Goal: Task Accomplishment & Management: Complete application form

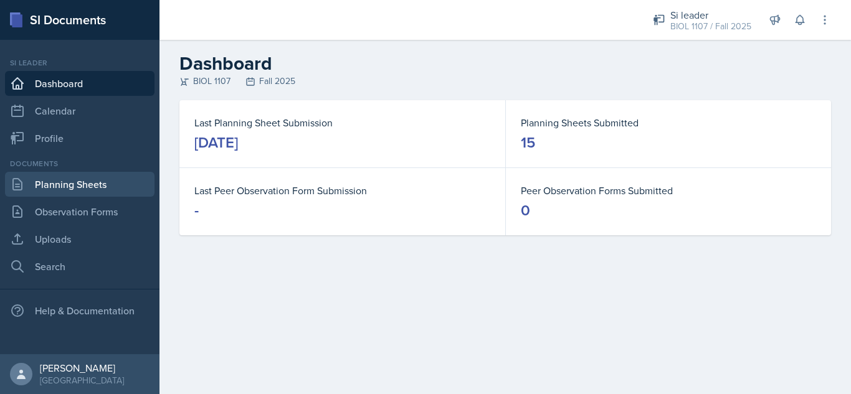
click at [102, 192] on link "Planning Sheets" at bounding box center [79, 184] width 149 height 25
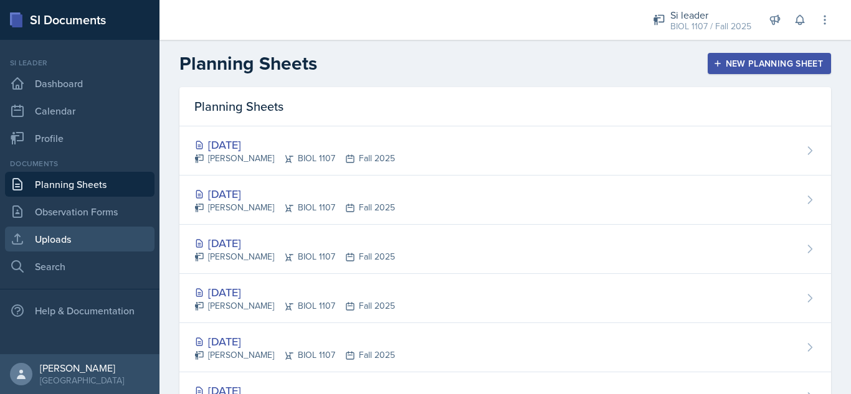
click at [77, 246] on link "Uploads" at bounding box center [79, 239] width 149 height 25
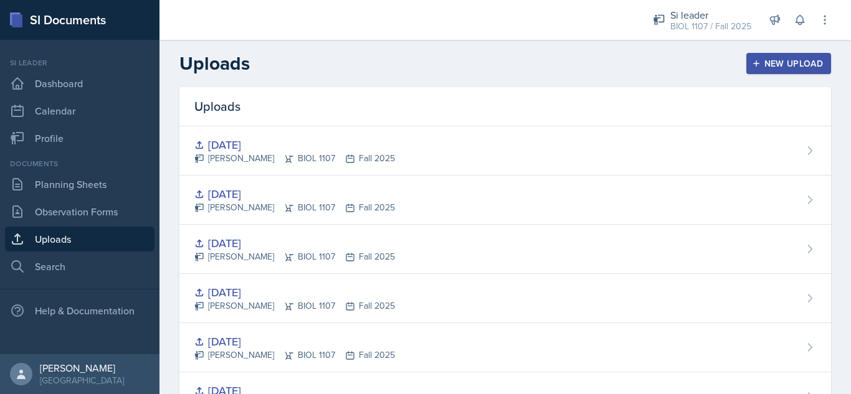
click at [764, 62] on div "New Upload" at bounding box center [788, 64] width 69 height 10
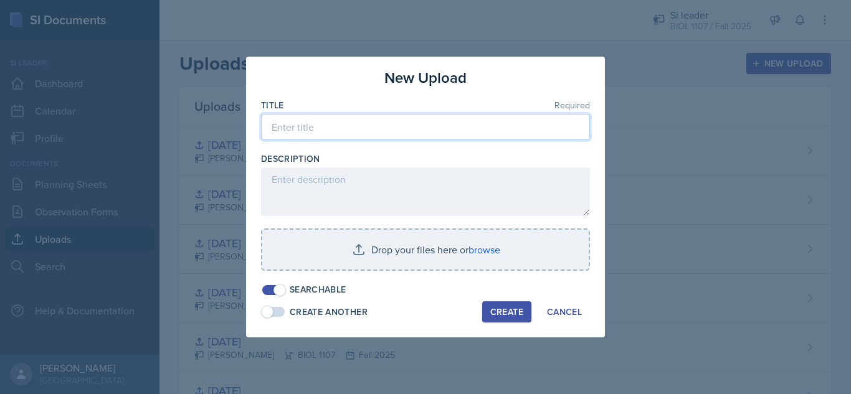
click at [336, 122] on input at bounding box center [425, 127] width 329 height 26
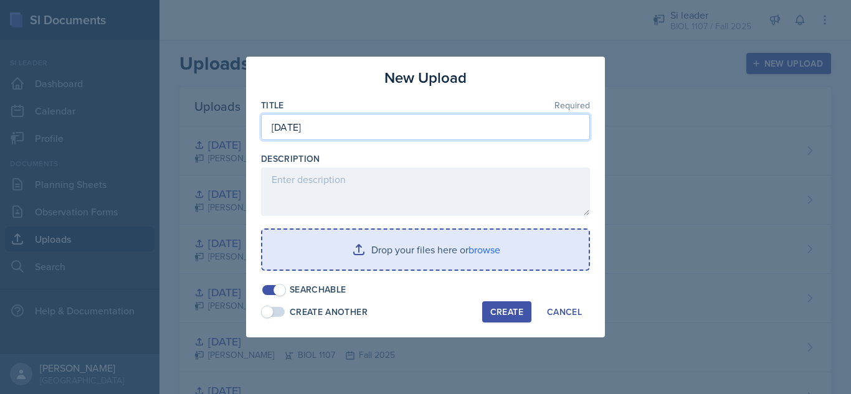
type input "[DATE]"
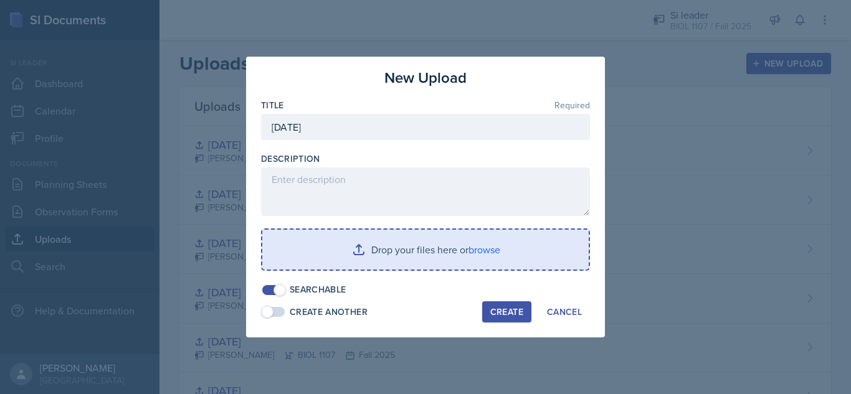
click at [386, 257] on input "file" at bounding box center [425, 250] width 326 height 40
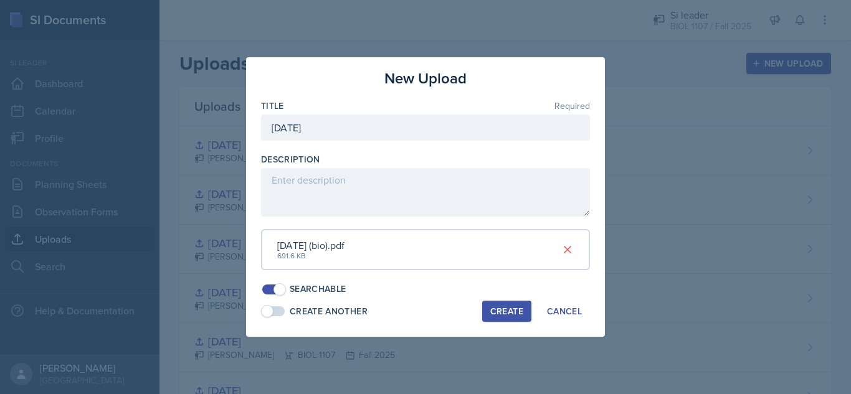
click at [505, 313] on div "Create" at bounding box center [506, 311] width 33 height 10
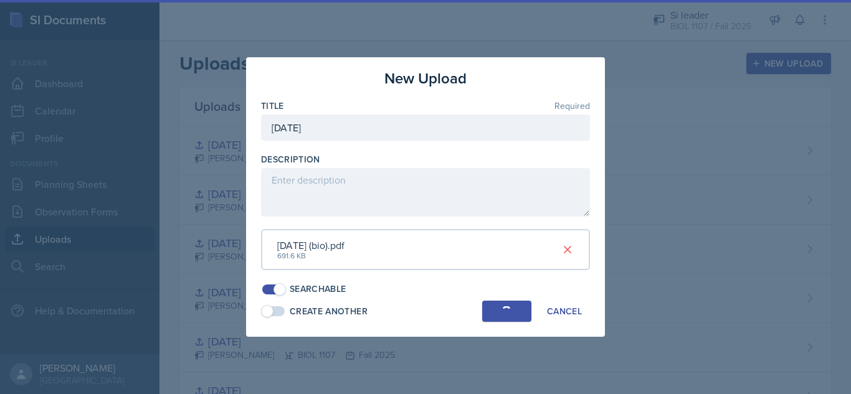
click at [505, 312] on div "button" at bounding box center [506, 311] width 10 height 10
click at [505, 318] on button "Create" at bounding box center [506, 311] width 49 height 21
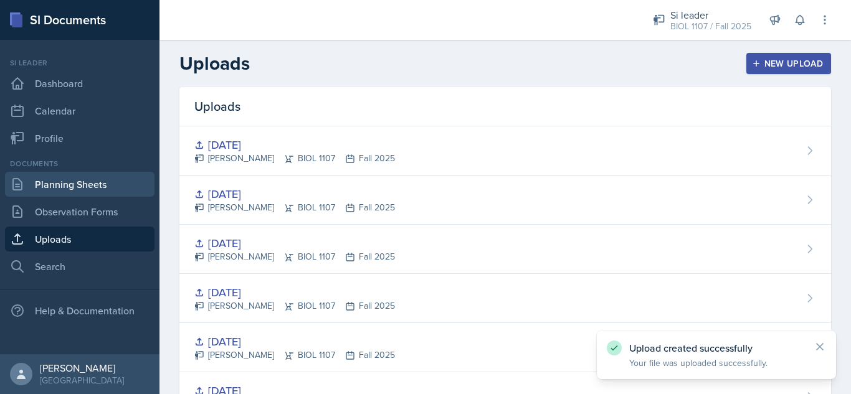
click at [81, 189] on link "Planning Sheets" at bounding box center [79, 184] width 149 height 25
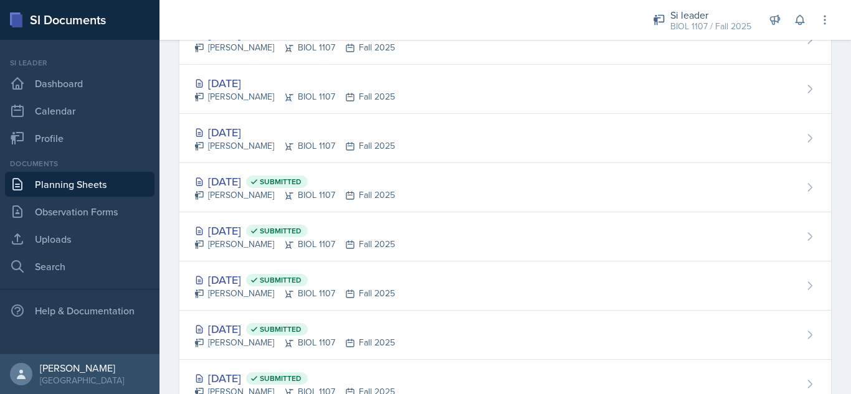
scroll to position [564, 0]
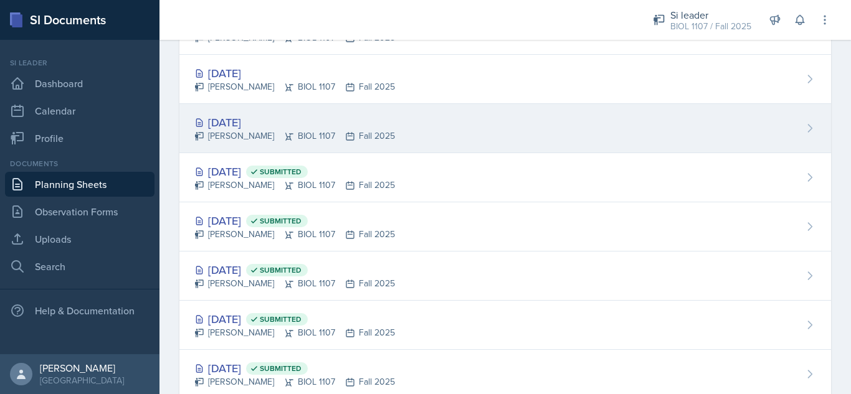
click at [511, 132] on div "[DATE] [PERSON_NAME] BIOL 1107 Fall 2025" at bounding box center [505, 128] width 652 height 49
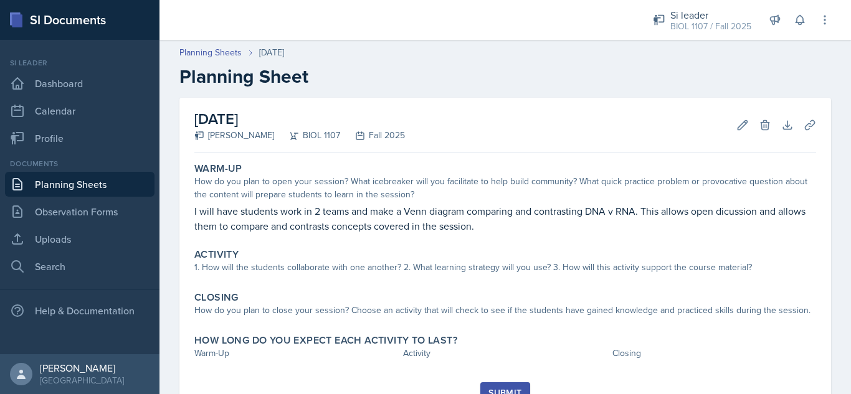
scroll to position [54, 0]
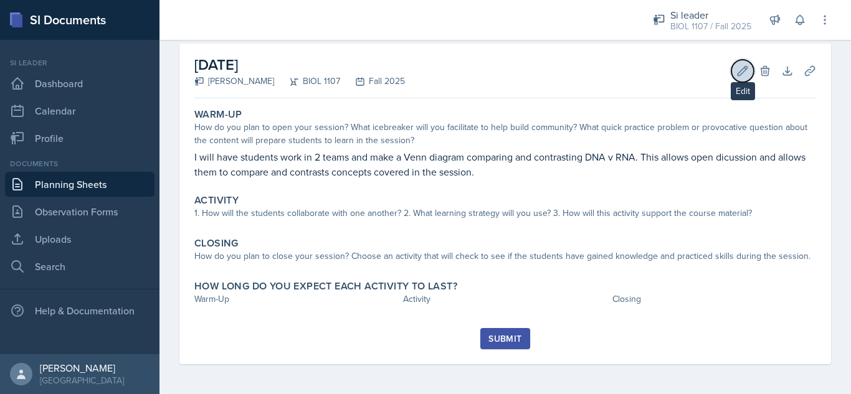
click at [731, 73] on button "Edit" at bounding box center [742, 71] width 22 height 22
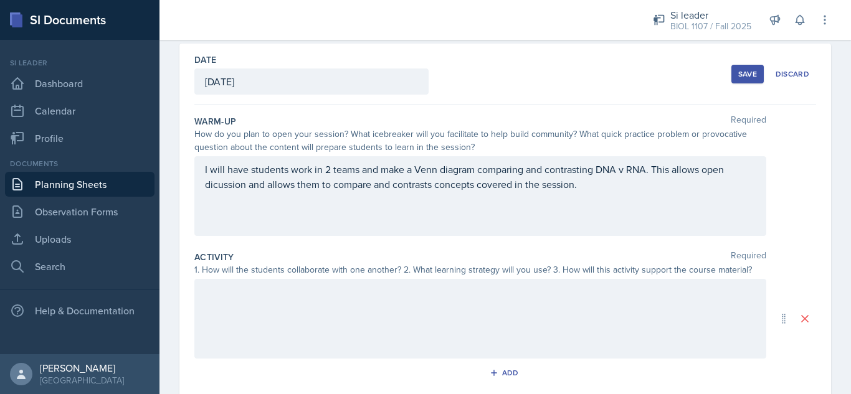
click at [472, 321] on div at bounding box center [480, 319] width 572 height 80
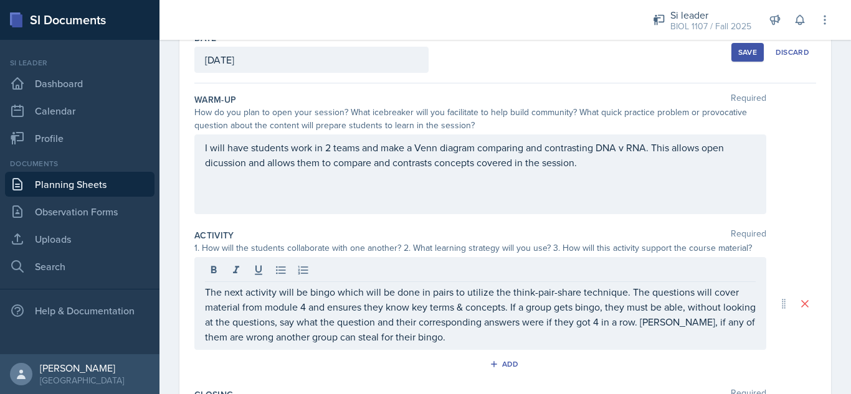
scroll to position [198, 0]
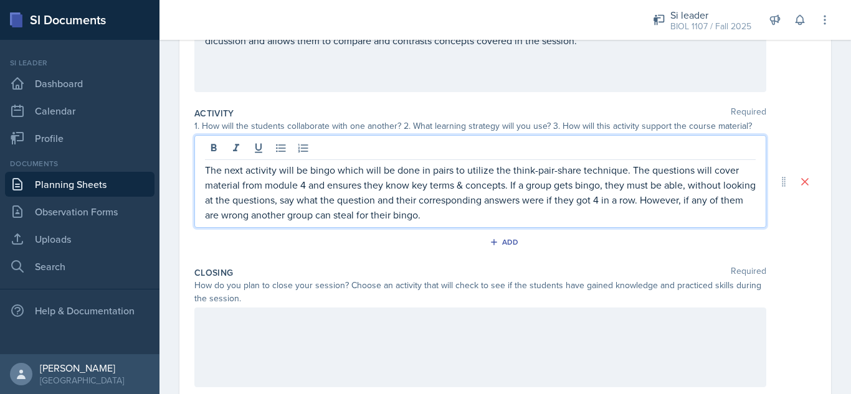
click at [474, 216] on p "The next activity will be bingo which will be done in pairs to utilize the thin…" at bounding box center [480, 193] width 551 height 60
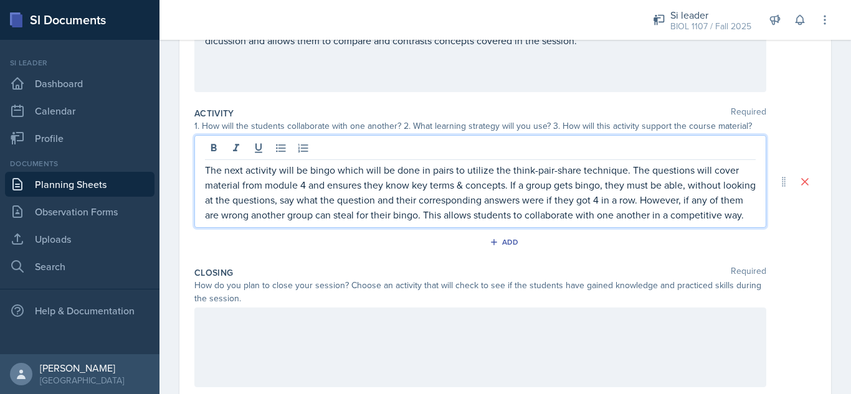
click at [487, 349] on div at bounding box center [480, 348] width 572 height 80
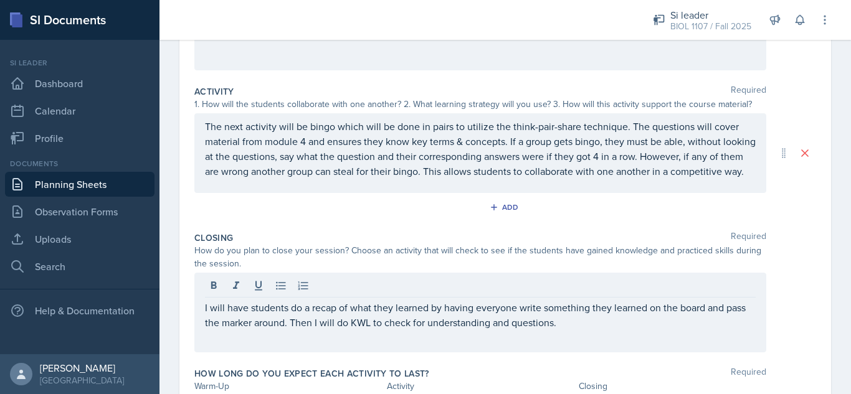
scroll to position [303, 0]
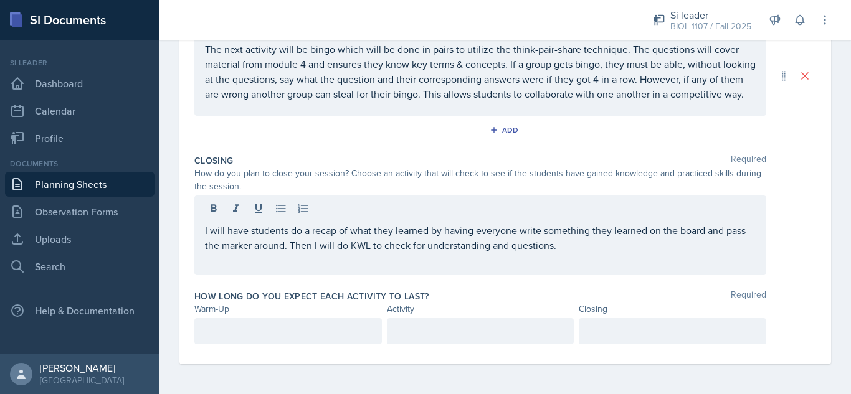
click at [432, 339] on div at bounding box center [480, 331] width 187 height 26
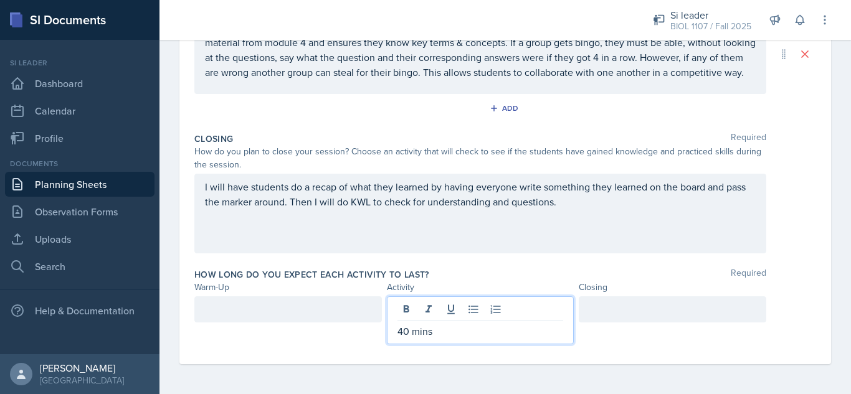
click at [607, 312] on div at bounding box center [672, 309] width 187 height 26
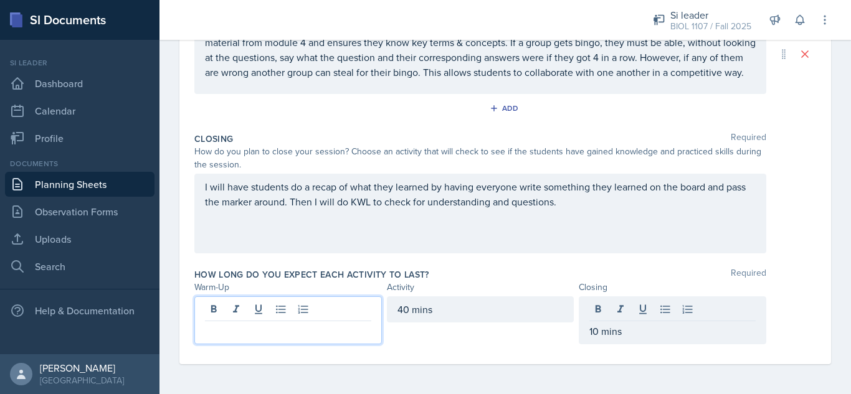
click at [287, 312] on div at bounding box center [287, 320] width 187 height 48
click at [817, 288] on div "Date [DATE] [DATE] 28 29 30 1 2 3 4 5 6 7 8 9 10 11 12 13 14 15 16 17 18 19 20 …" at bounding box center [505, 71] width 652 height 585
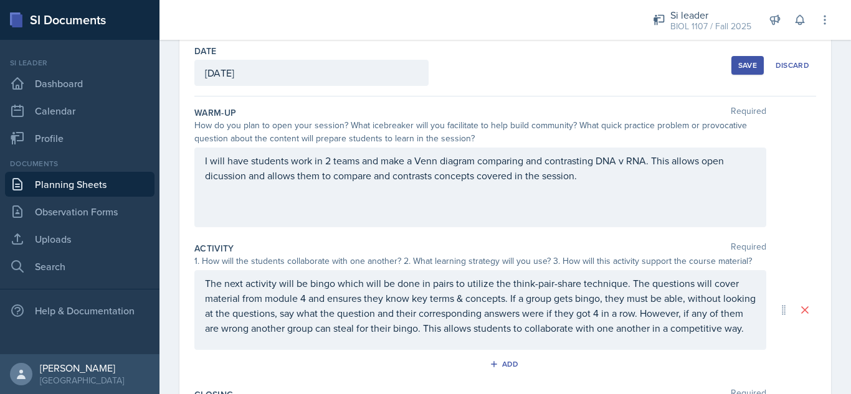
scroll to position [52, 0]
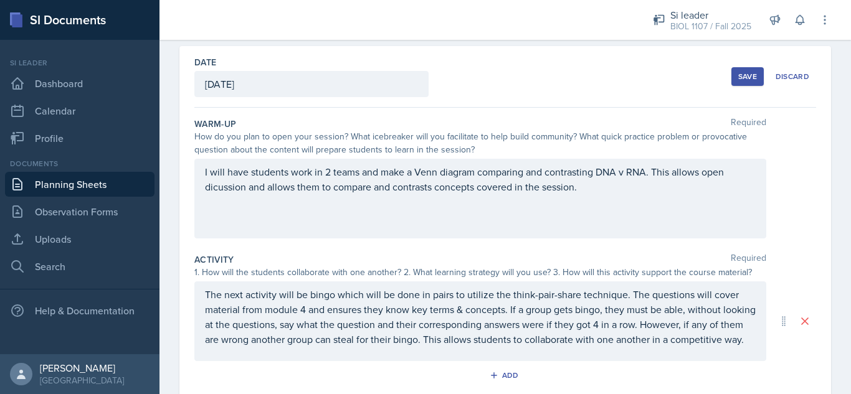
click at [738, 77] on div "Save" at bounding box center [747, 77] width 19 height 10
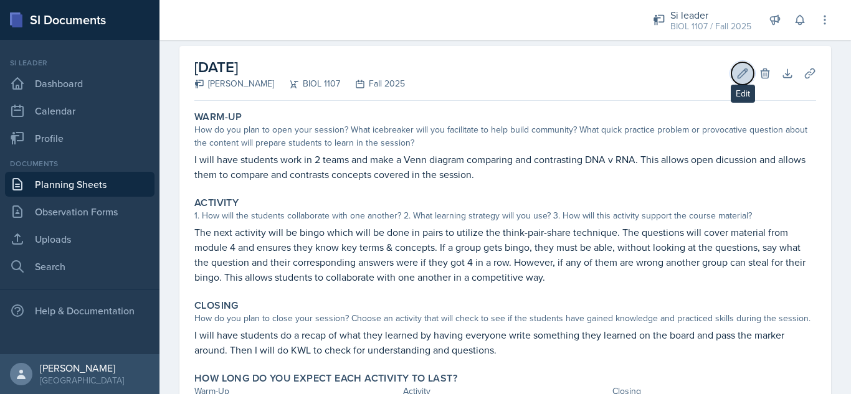
click at [738, 76] on icon at bounding box center [742, 73] width 9 height 9
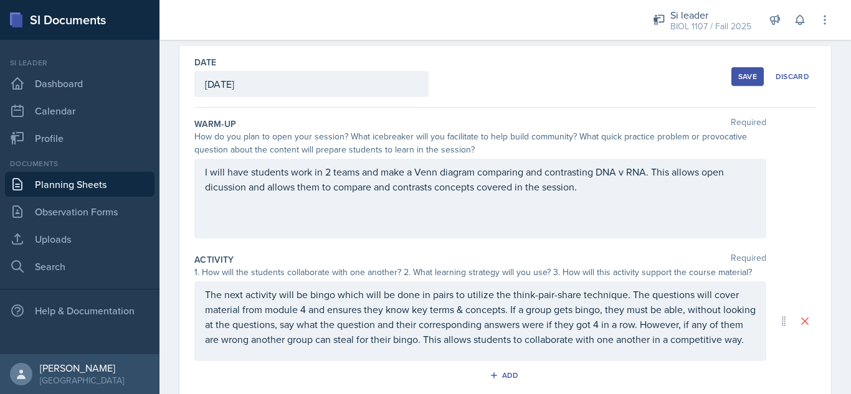
click at [605, 347] on p "The next activity will be bingo which will be done in pairs to utilize the thin…" at bounding box center [480, 317] width 551 height 60
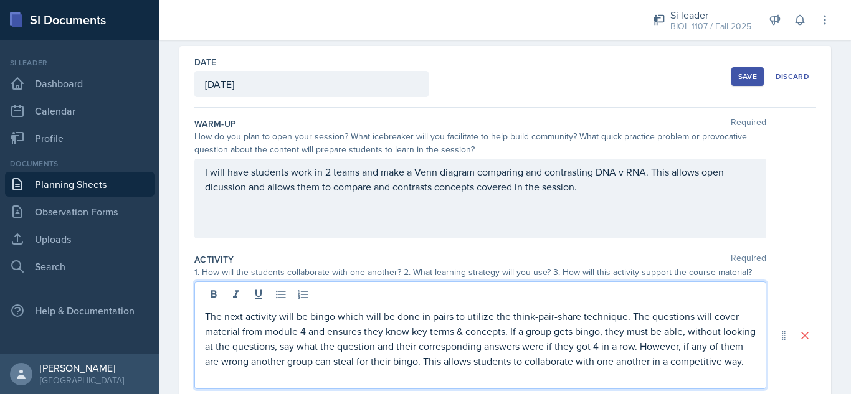
scroll to position [59, 0]
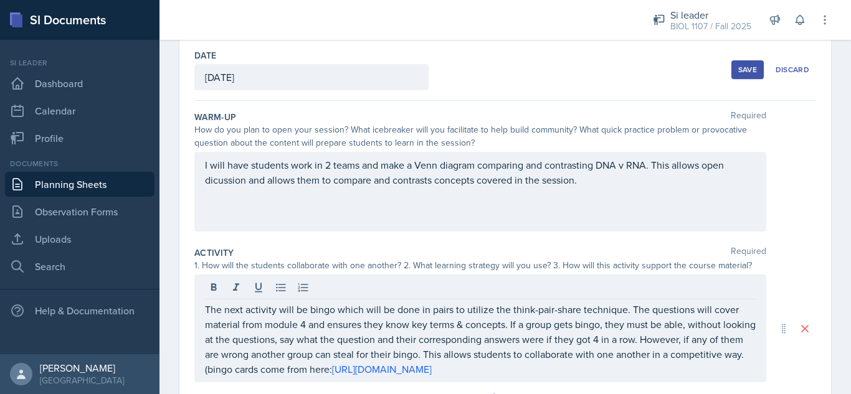
click at [738, 70] on div "Save" at bounding box center [747, 70] width 19 height 10
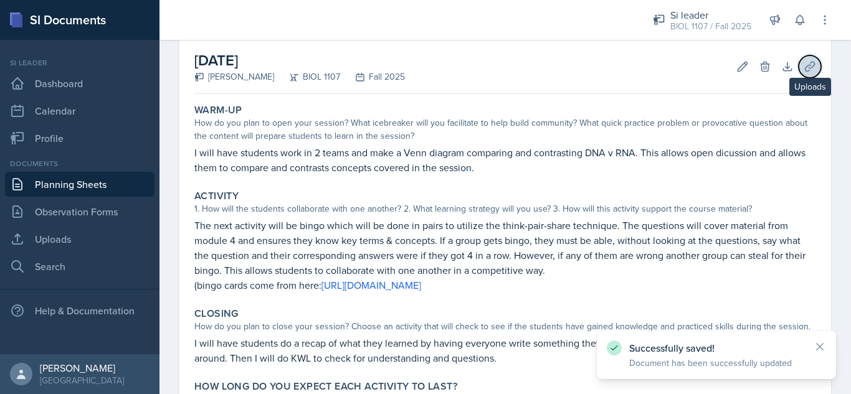
click at [803, 69] on icon at bounding box center [809, 66] width 12 height 12
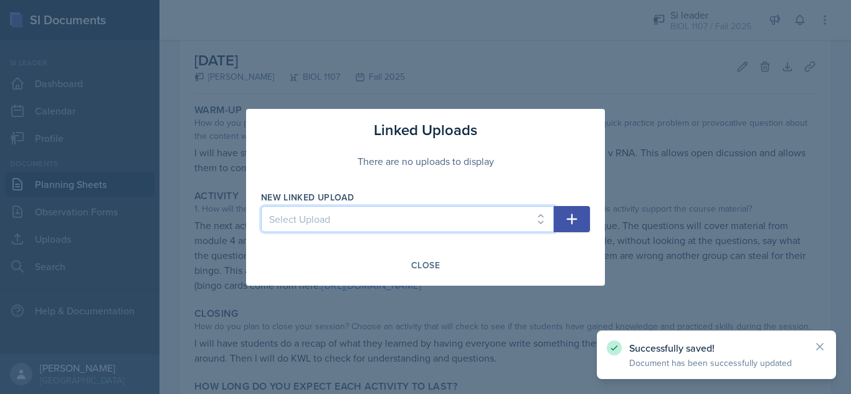
click at [454, 218] on select "Select Upload [DATE] [DATE] [DATE] [DATE] [DATE] [DATE] [DATE] [DATE] [DATE] [D…" at bounding box center [407, 219] width 293 height 26
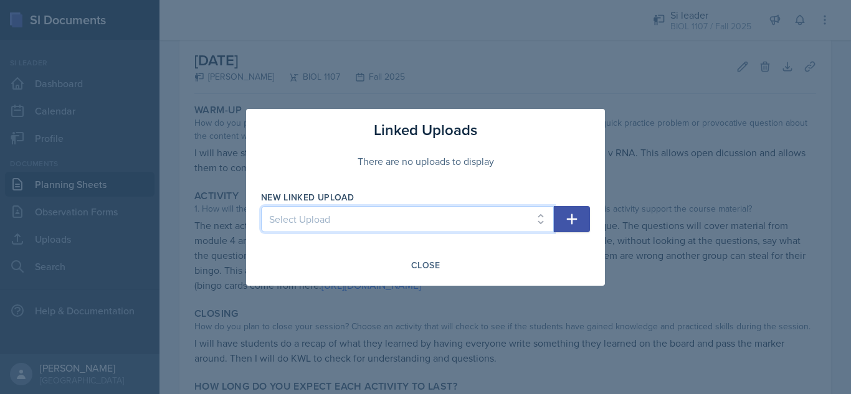
select select "ee44d22a-202a-4f5e-baca-5a8d93e64e6c"
click at [261, 206] on select "Select Upload [DATE] [DATE] [DATE] [DATE] [DATE] [DATE] [DATE] [DATE] [DATE] [D…" at bounding box center [407, 219] width 293 height 26
click at [574, 224] on icon "button" at bounding box center [571, 219] width 15 height 15
select select
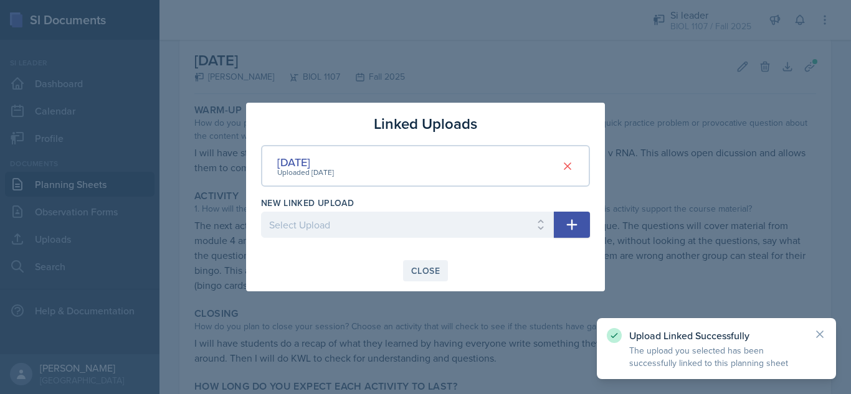
click at [425, 274] on div "Close" at bounding box center [425, 271] width 29 height 10
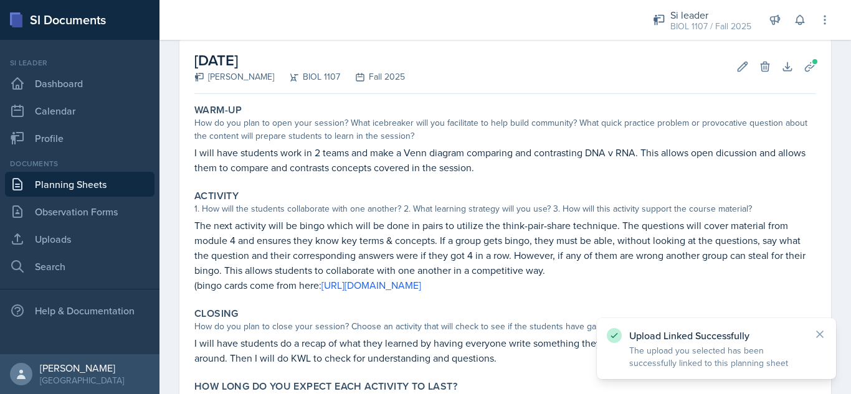
scroll to position [174, 0]
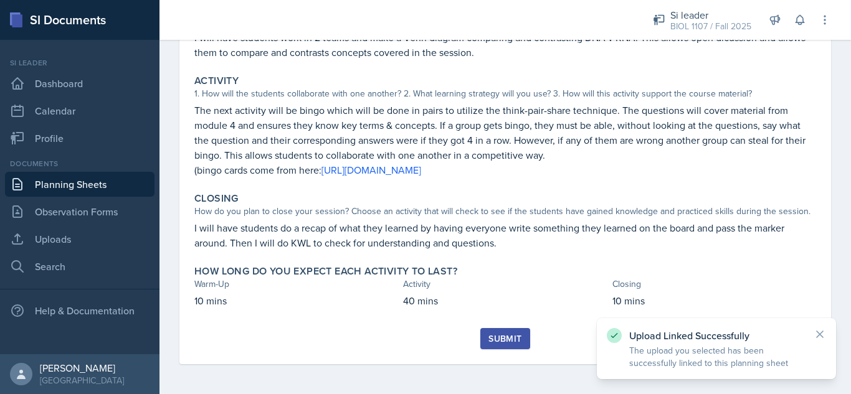
click at [500, 337] on div "Submit" at bounding box center [504, 339] width 33 height 10
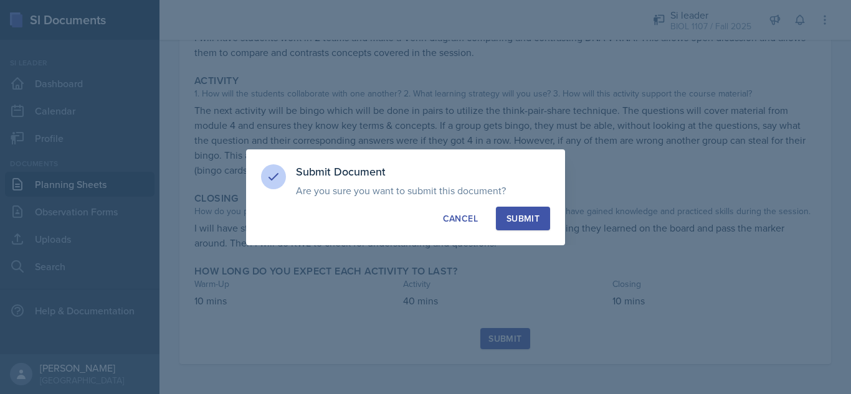
click at [538, 220] on div "Submit" at bounding box center [522, 218] width 33 height 12
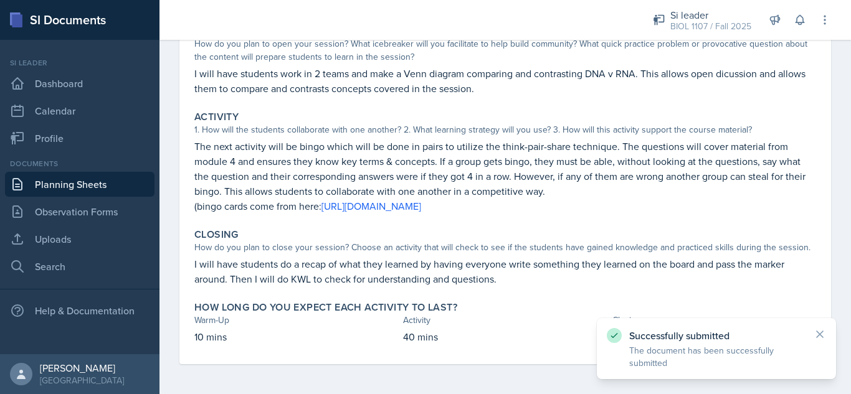
scroll to position [138, 0]
